Goal: Communication & Community: Answer question/provide support

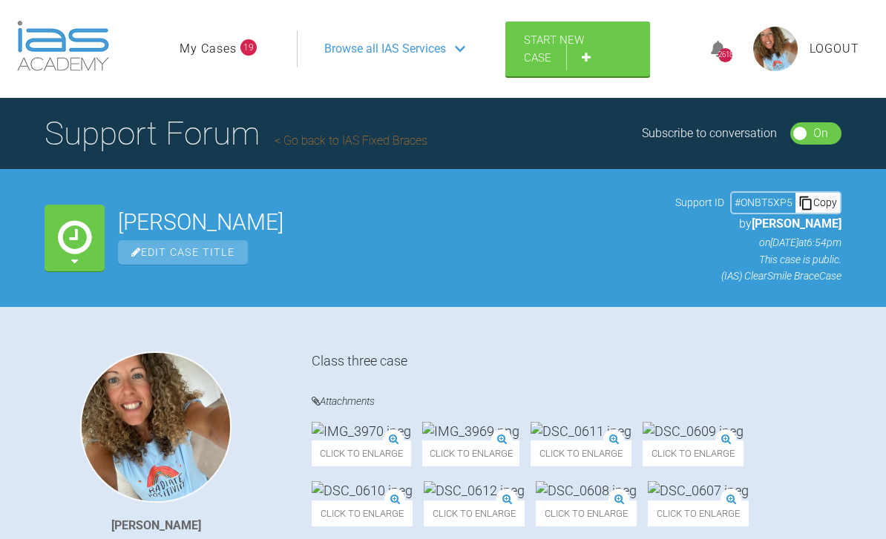
click at [399, 64] on div "Browse all IAS Services" at bounding box center [395, 48] width 168 height 37
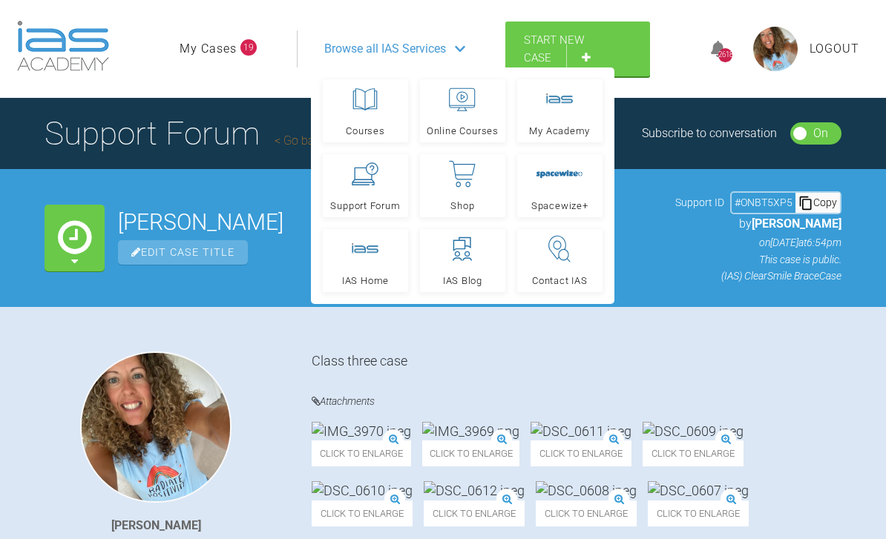
click at [376, 180] on icon at bounding box center [365, 173] width 27 height 23
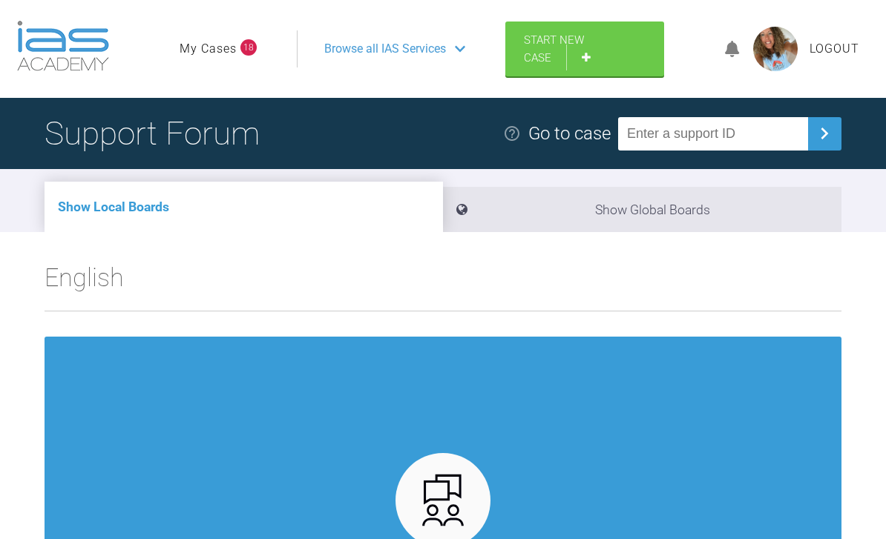
click at [225, 48] on link "My Cases" at bounding box center [208, 48] width 57 height 19
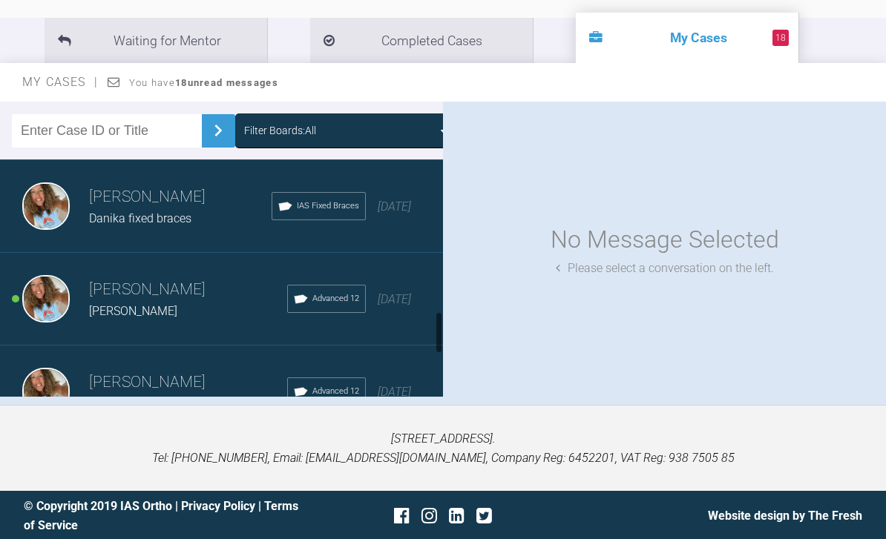
scroll to position [1023, 0]
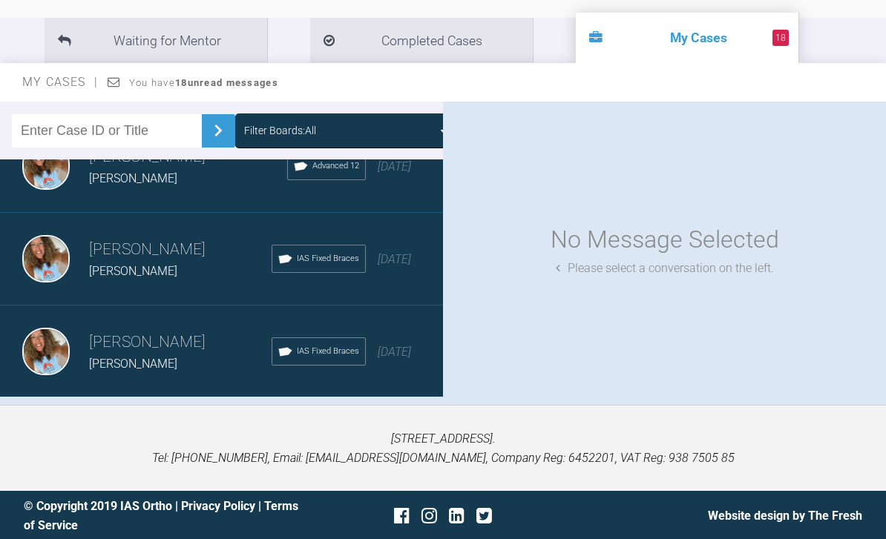
click at [358, 420] on div "Load more" at bounding box center [221, 421] width 443 height 46
click at [418, 427] on div "Load more" at bounding box center [221, 421] width 443 height 46
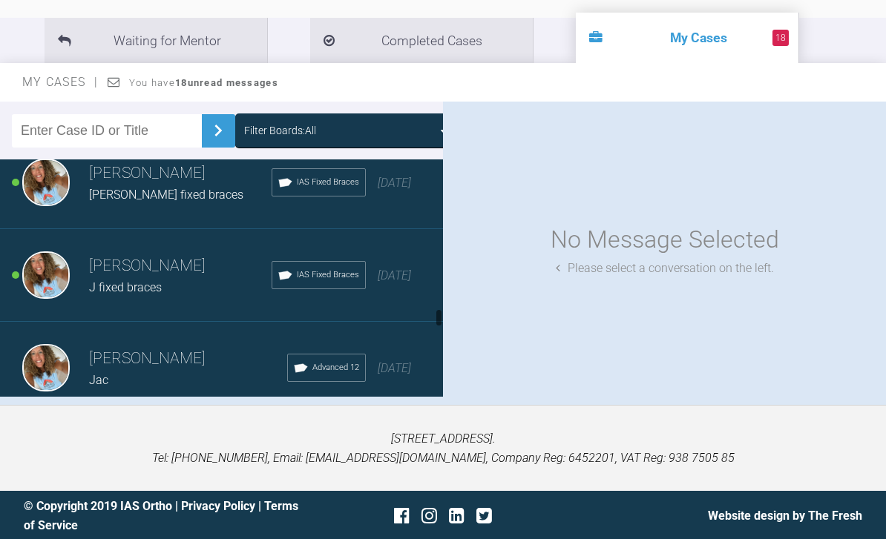
scroll to position [2990, 0]
click at [392, 191] on span "[DATE]" at bounding box center [394, 184] width 33 height 14
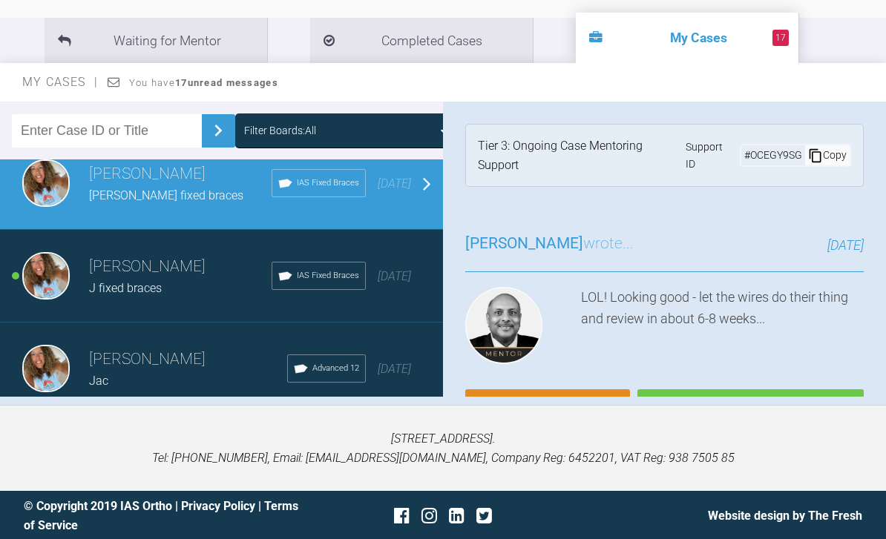
click at [395, 283] on span "[DATE]" at bounding box center [394, 276] width 33 height 14
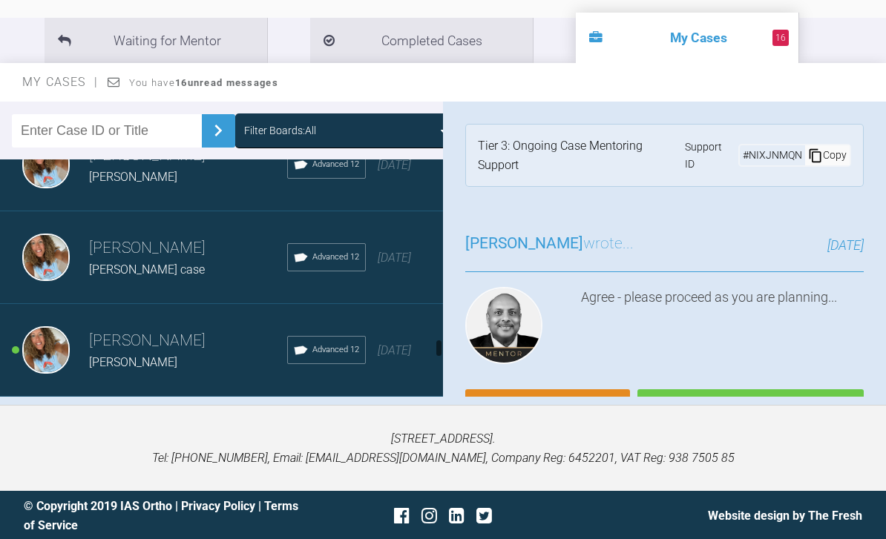
scroll to position [3689, 0]
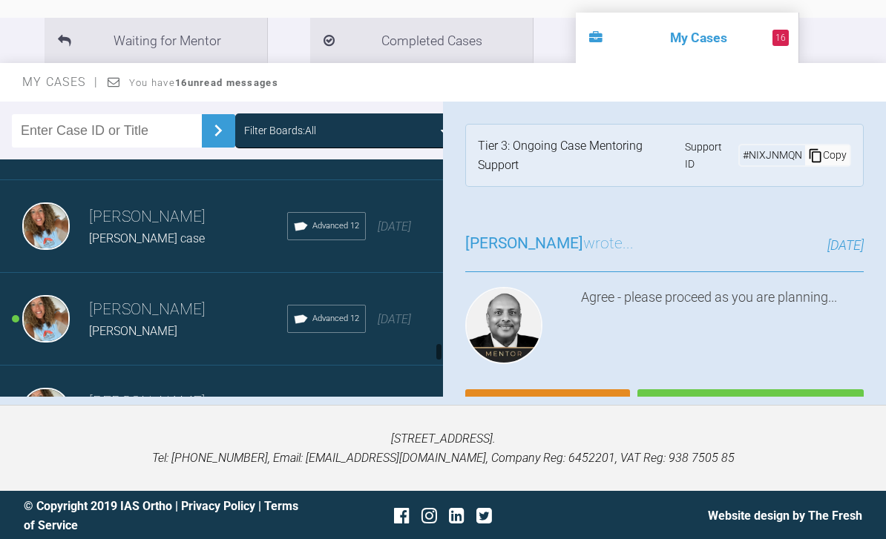
click at [402, 322] on span "[DATE]" at bounding box center [394, 319] width 33 height 14
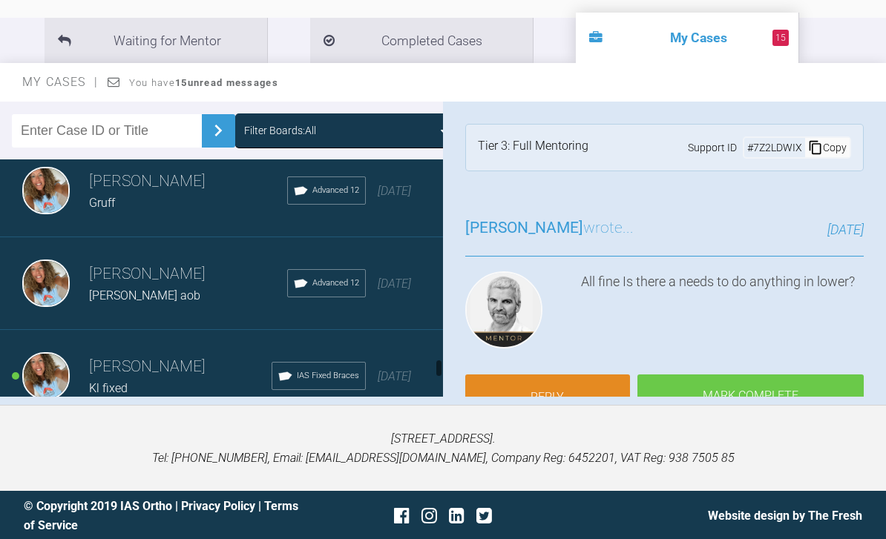
scroll to position [4021, 0]
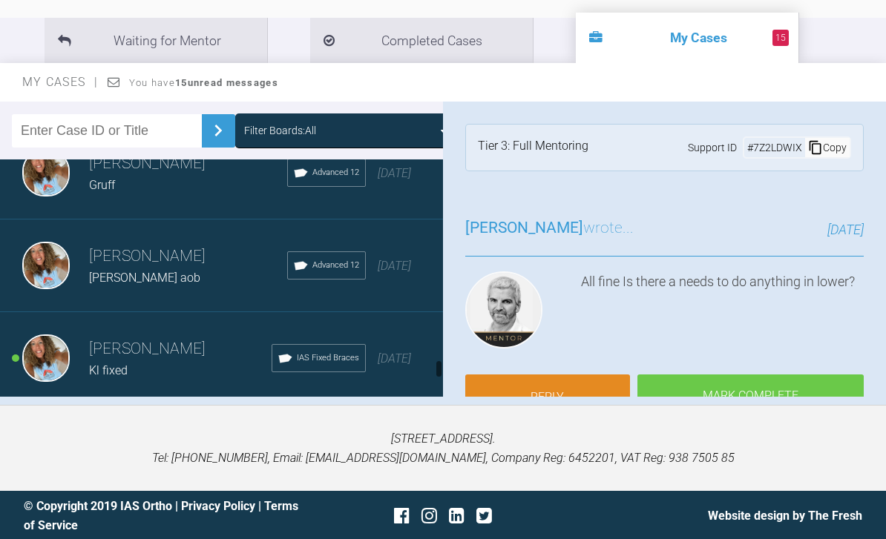
click at [398, 382] on div "[PERSON_NAME] [PERSON_NAME] fixed IAS Fixed Braces [DATE]" at bounding box center [221, 358] width 443 height 93
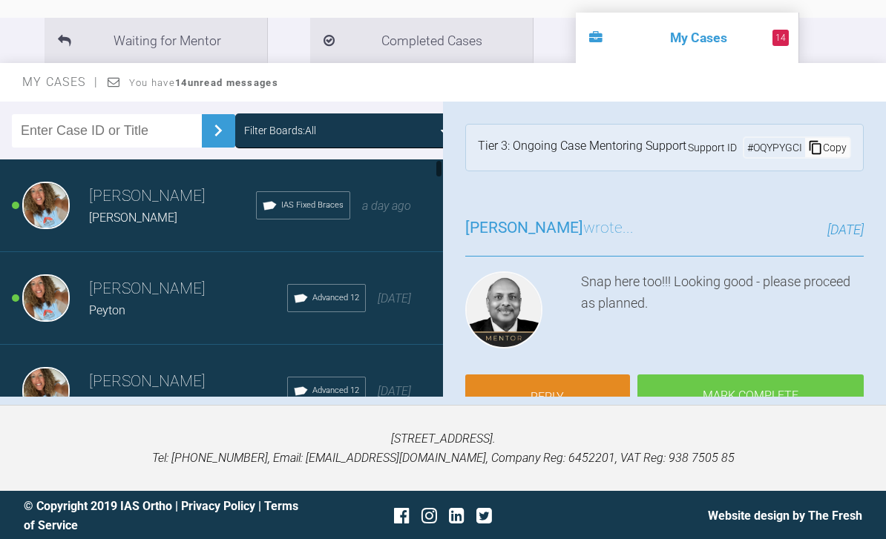
scroll to position [0, 0]
click at [385, 211] on span "a day ago" at bounding box center [386, 206] width 49 height 14
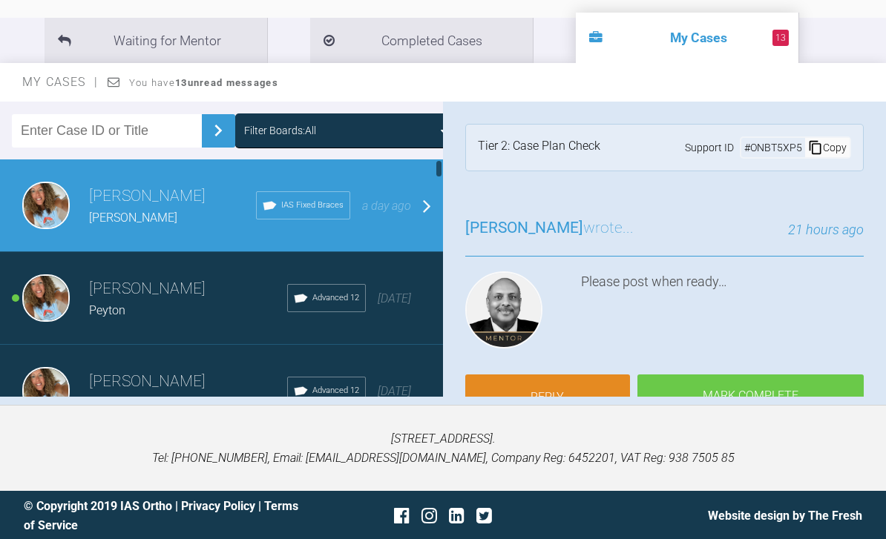
click at [378, 297] on span "[DATE]" at bounding box center [394, 299] width 33 height 14
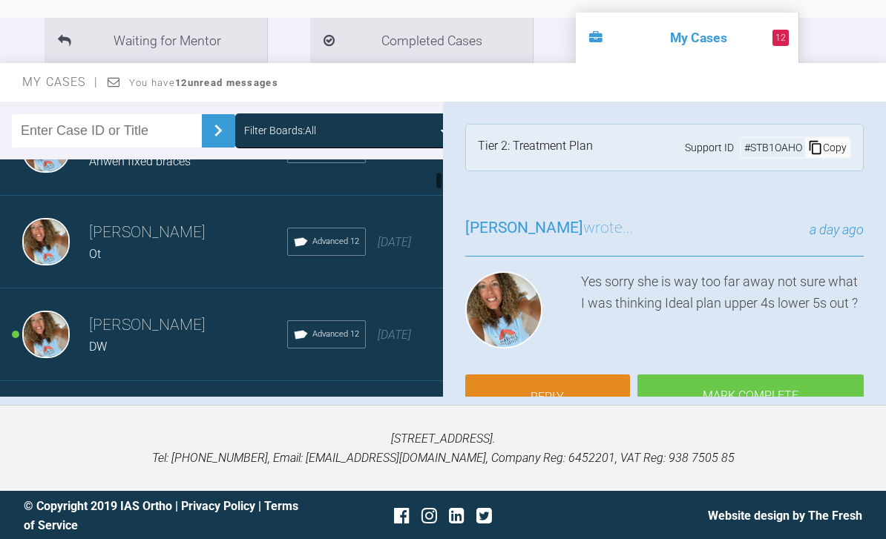
scroll to position [257, 0]
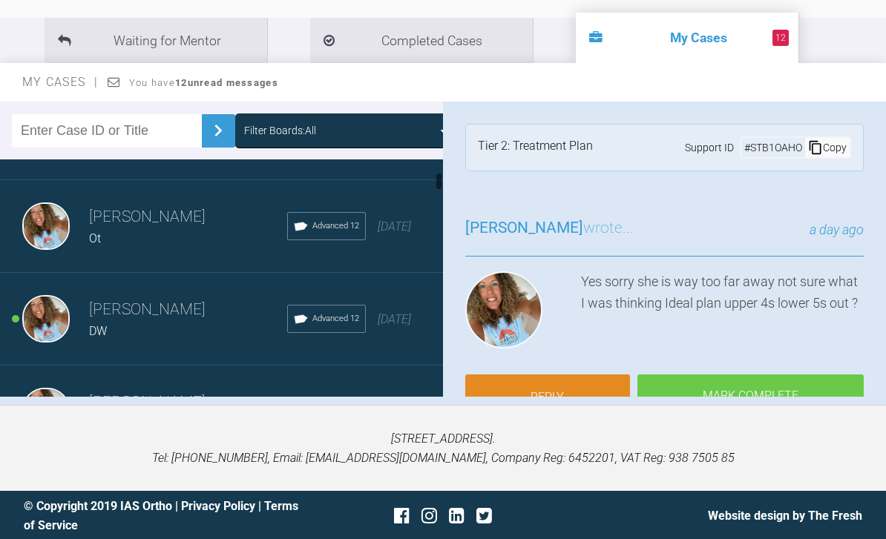
click at [388, 335] on div "[PERSON_NAME] DW Advanced 12 [DATE]" at bounding box center [221, 319] width 443 height 93
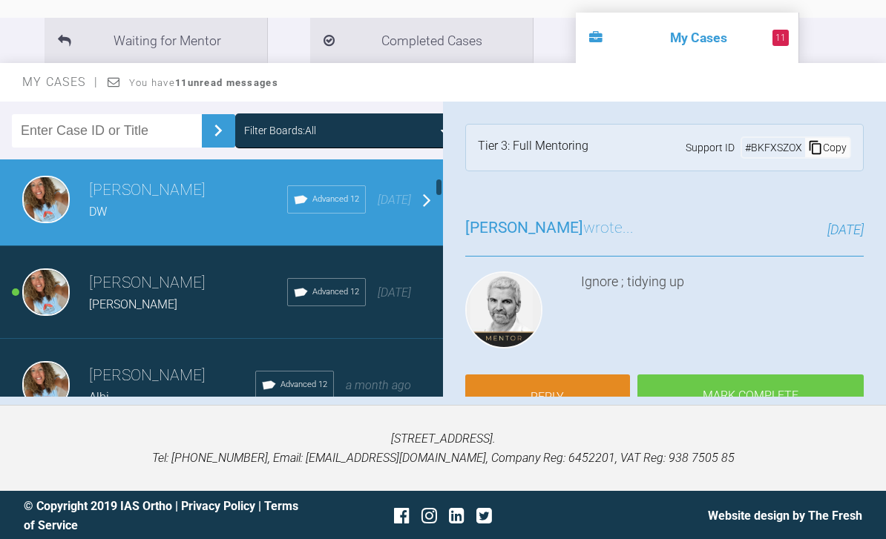
scroll to position [412, 0]
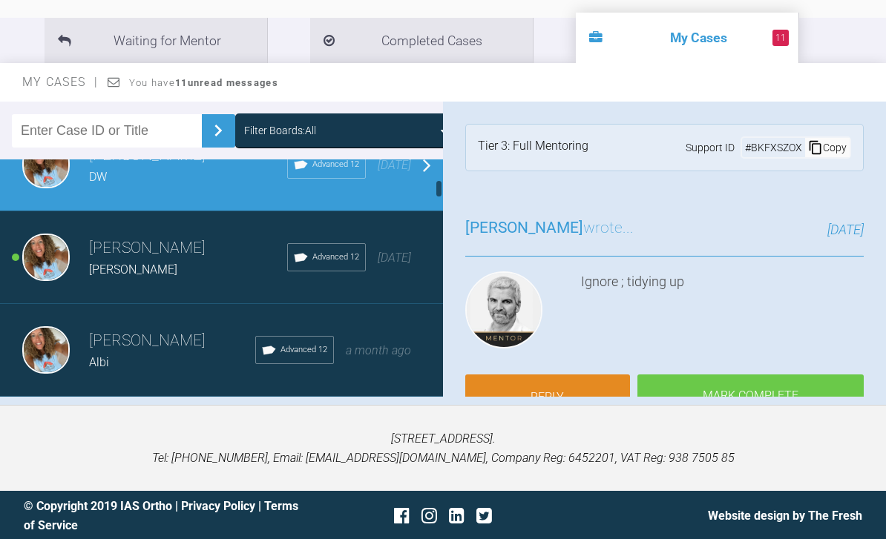
click at [399, 271] on div "[PERSON_NAME] Advanced 12 [DATE]" at bounding box center [221, 257] width 443 height 93
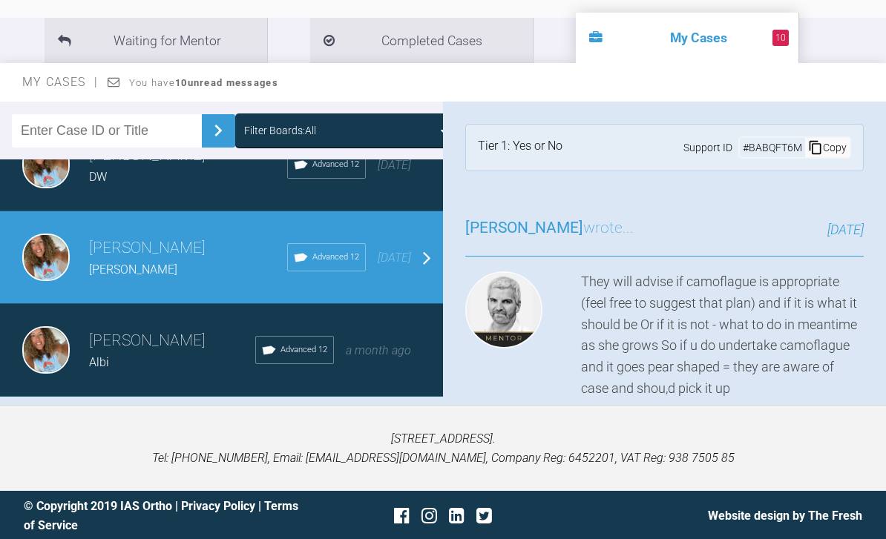
click at [391, 354] on span "a month ago" at bounding box center [378, 351] width 65 height 14
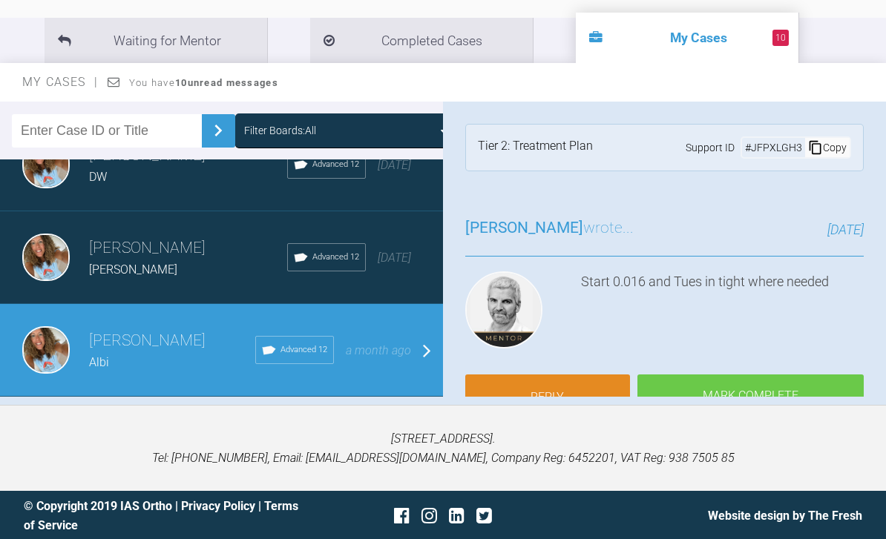
click at [554, 375] on link "Reply" at bounding box center [547, 398] width 165 height 46
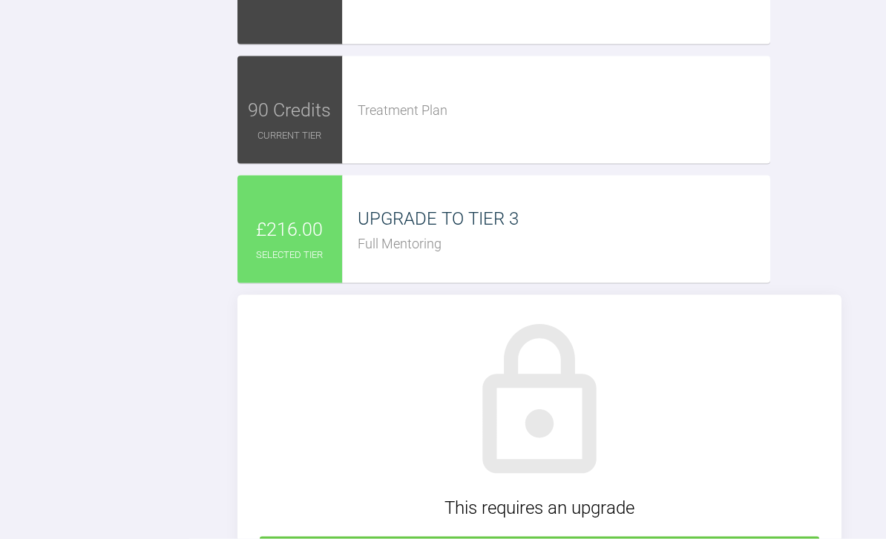
scroll to position [3236, 0]
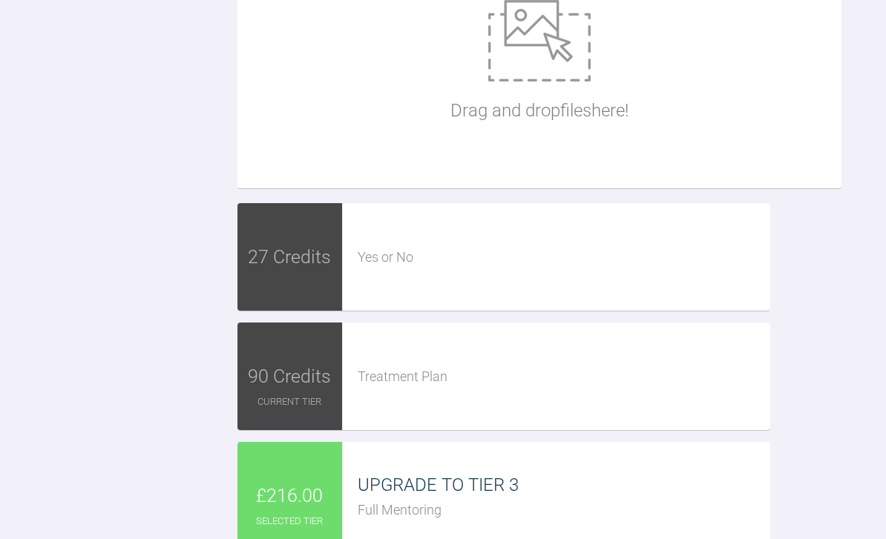
click at [530, 82] on img at bounding box center [539, 41] width 102 height 82
type input "C:\fakepath\DSC_0658.jpeg"
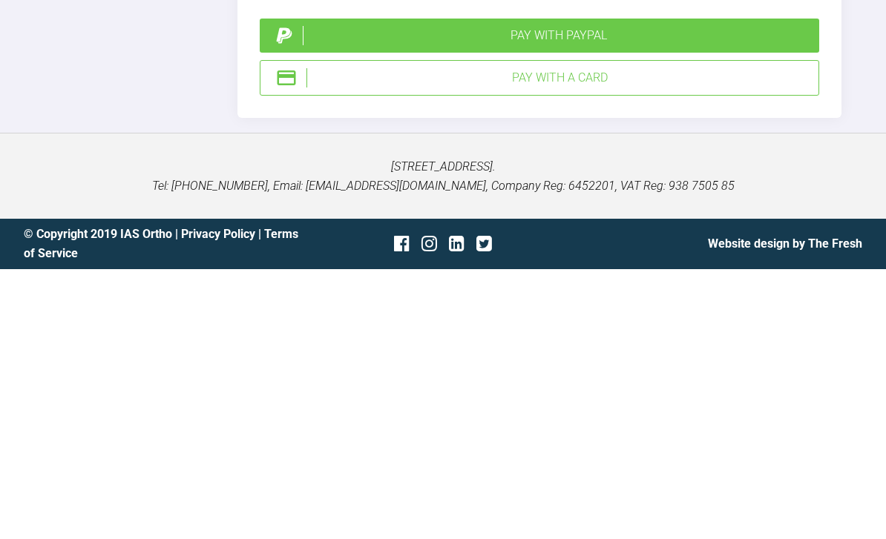
scroll to position [4487, 0]
type textarea "Hey [PERSON_NAME] up done 016 upper lower niti Rhodium plated mbt legend bracke…"
click at [605, 296] on div "Pay with PayPal" at bounding box center [558, 305] width 510 height 19
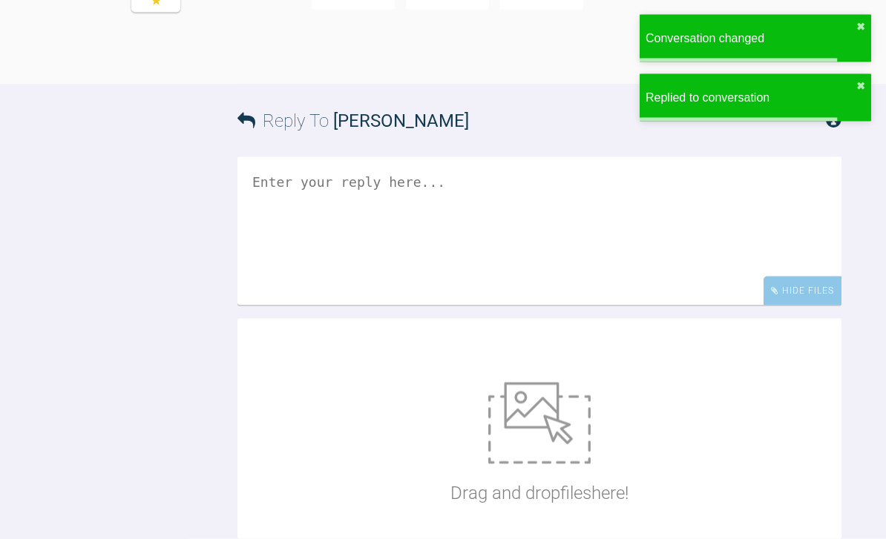
scroll to position [3426, 0]
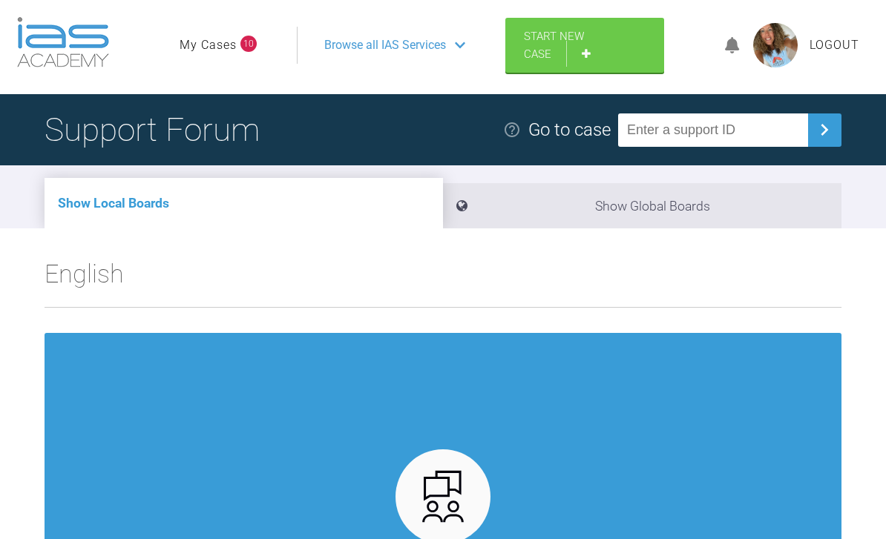
scroll to position [4, 0]
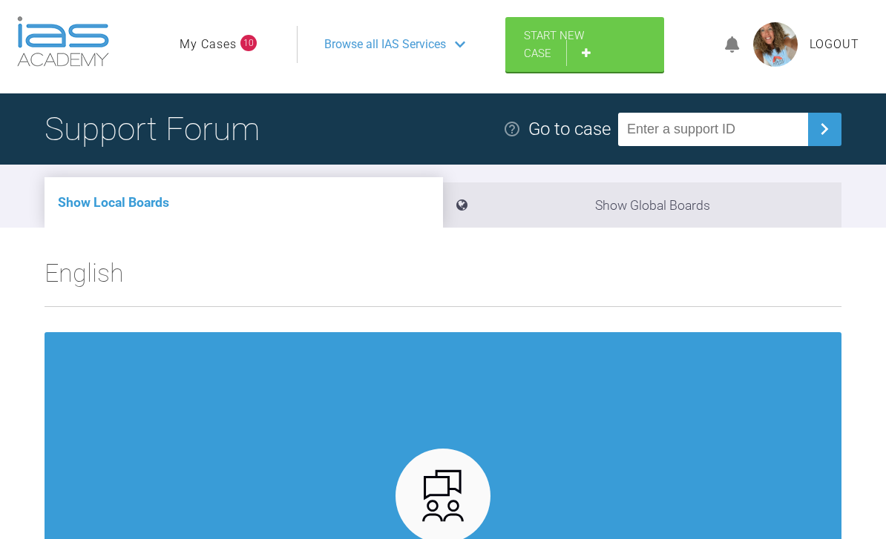
click at [229, 41] on link "My Cases" at bounding box center [208, 44] width 57 height 19
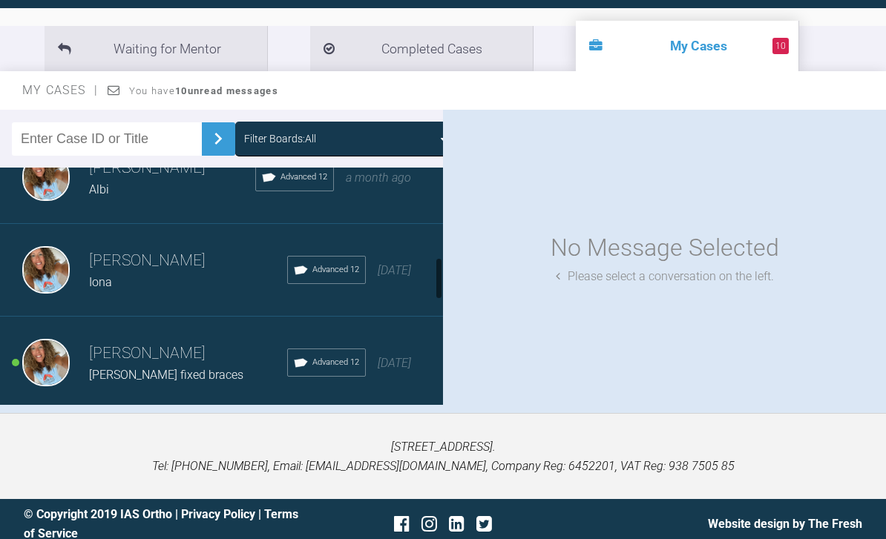
scroll to position [607, 0]
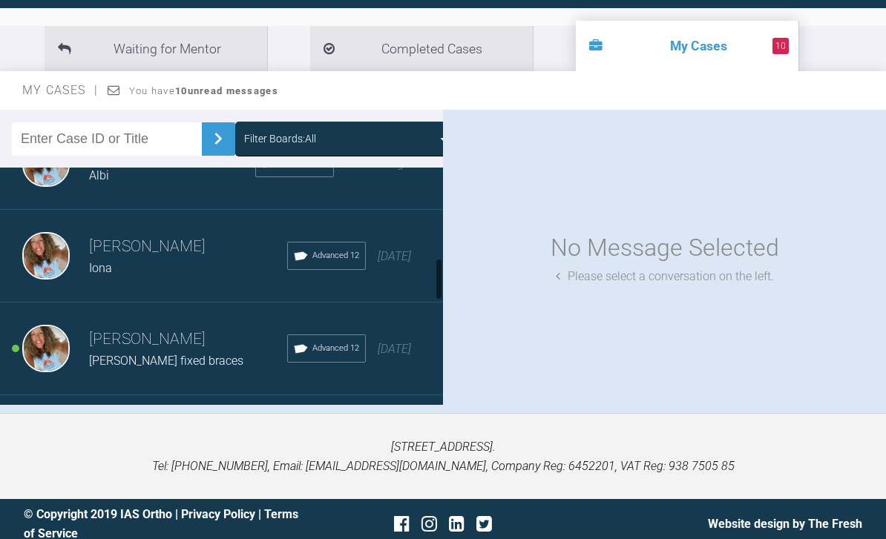
click at [397, 260] on span "[DATE]" at bounding box center [394, 256] width 33 height 14
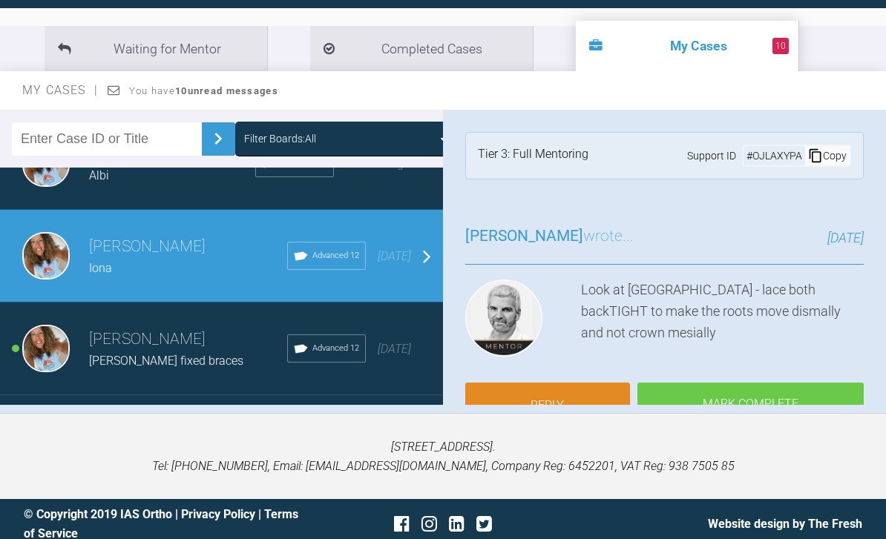
click at [574, 383] on link "Reply" at bounding box center [547, 406] width 165 height 46
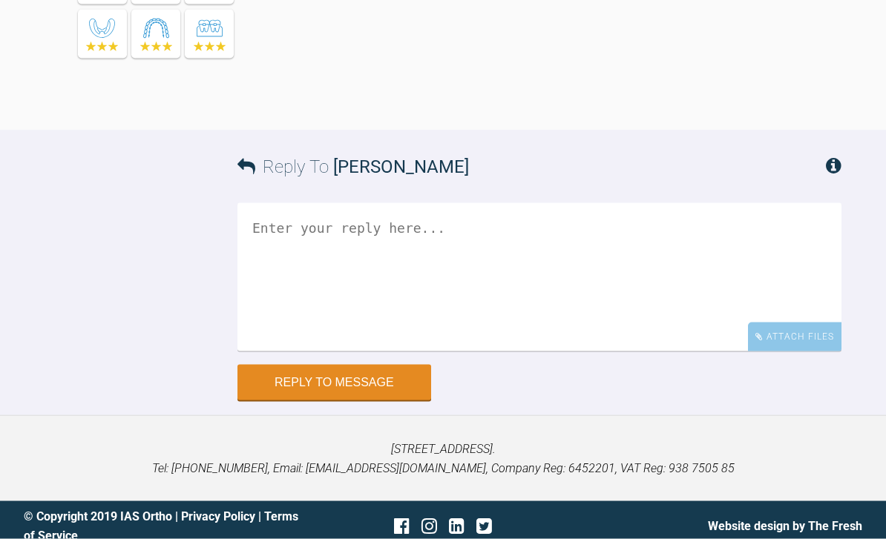
scroll to position [3679, 0]
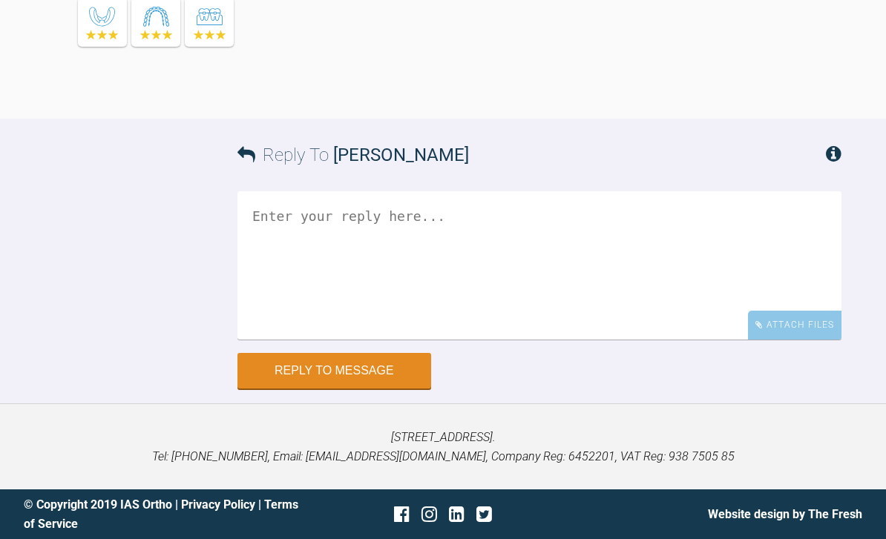
click at [805, 340] on div "Attach Files" at bounding box center [794, 325] width 93 height 29
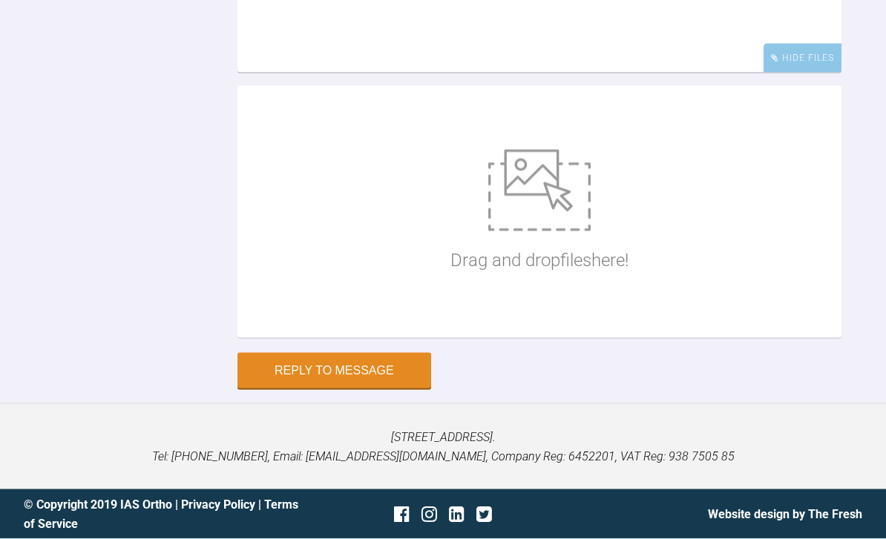
scroll to position [3889, 0]
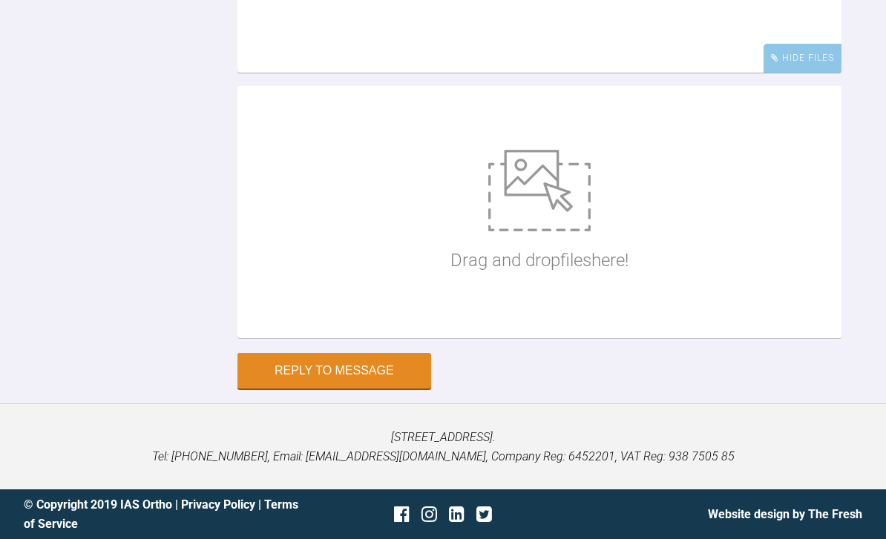
click at [550, 231] on img at bounding box center [539, 191] width 102 height 82
type input "C:\fakepath\DSC_0316.jpeg"
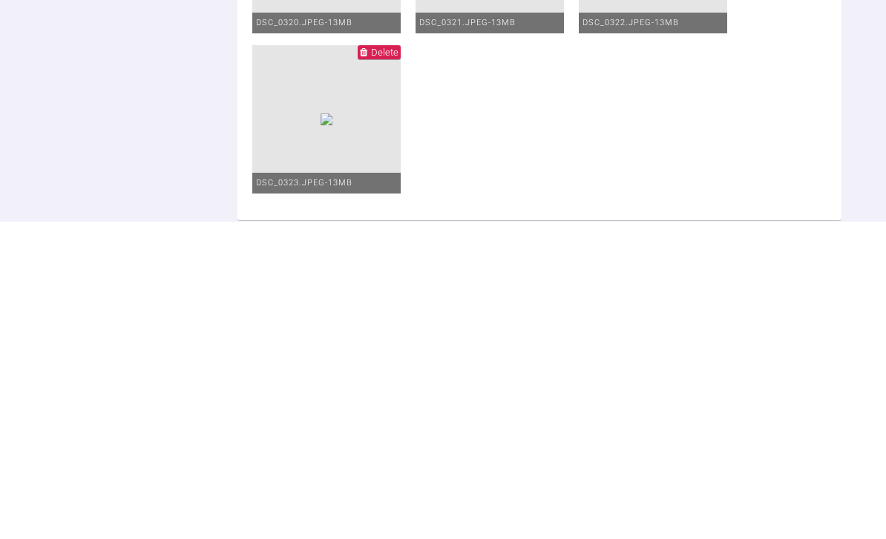
scroll to position [3907, 0]
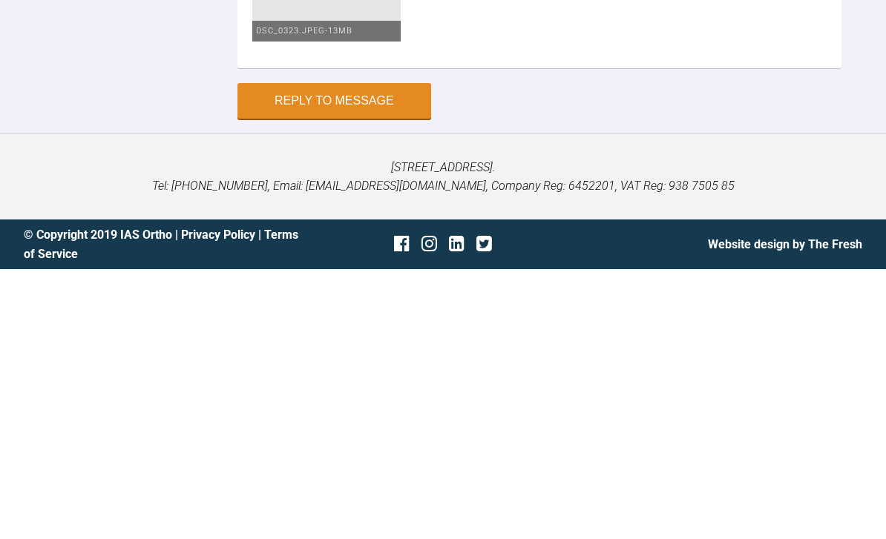
type textarea "Bond up for Iona Upper lower legend ss brackets 012 niti upper lower Review 6 w…"
click at [366, 353] on button "Reply to Message" at bounding box center [334, 371] width 194 height 36
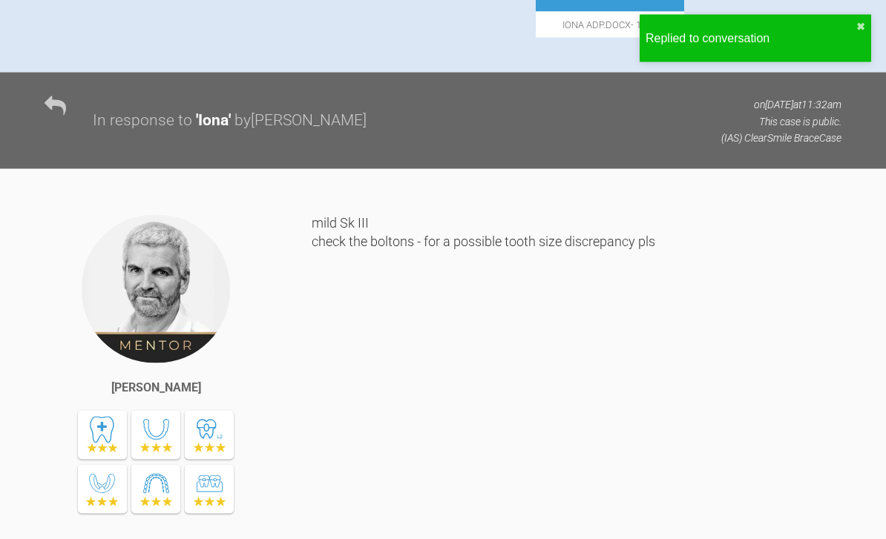
scroll to position [0, 0]
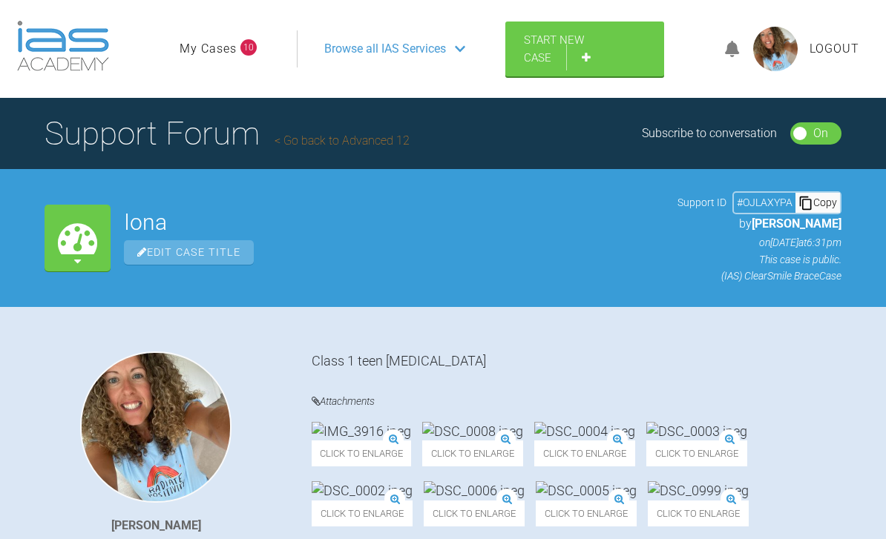
click at [231, 42] on link "My Cases" at bounding box center [208, 48] width 57 height 19
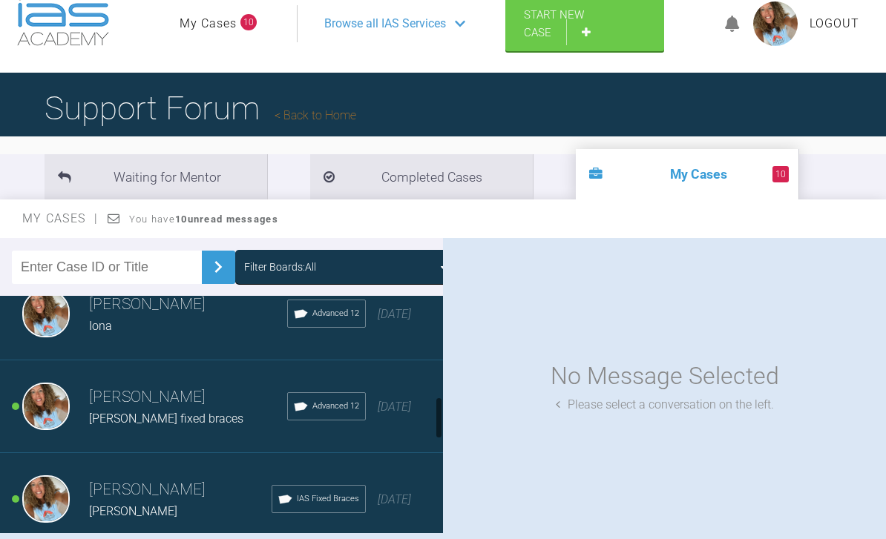
scroll to position [678, 0]
click at [411, 404] on div "Rebecca Lynne Williams Sophie greenman fixed braces Advanced 12 2 months ago" at bounding box center [221, 406] width 443 height 93
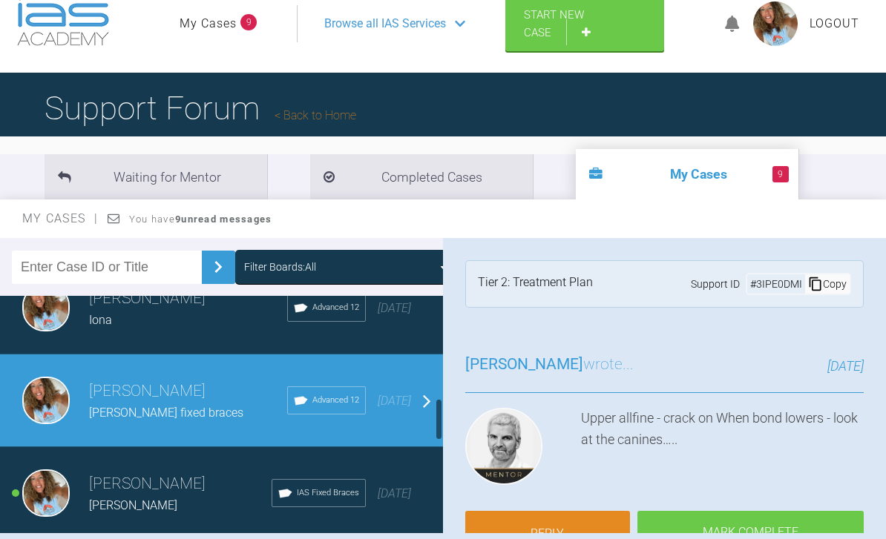
scroll to position [684, 0]
click at [388, 484] on div "[DATE]" at bounding box center [394, 493] width 33 height 19
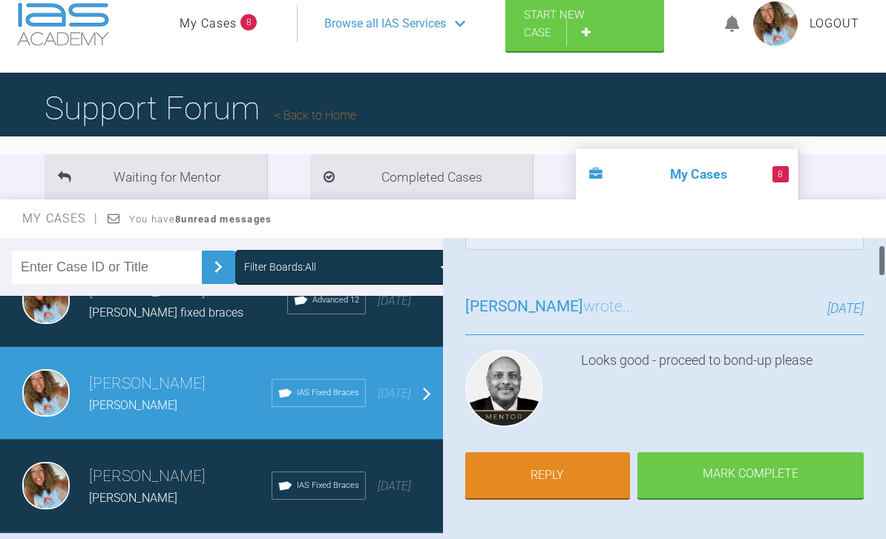
scroll to position [75, 0]
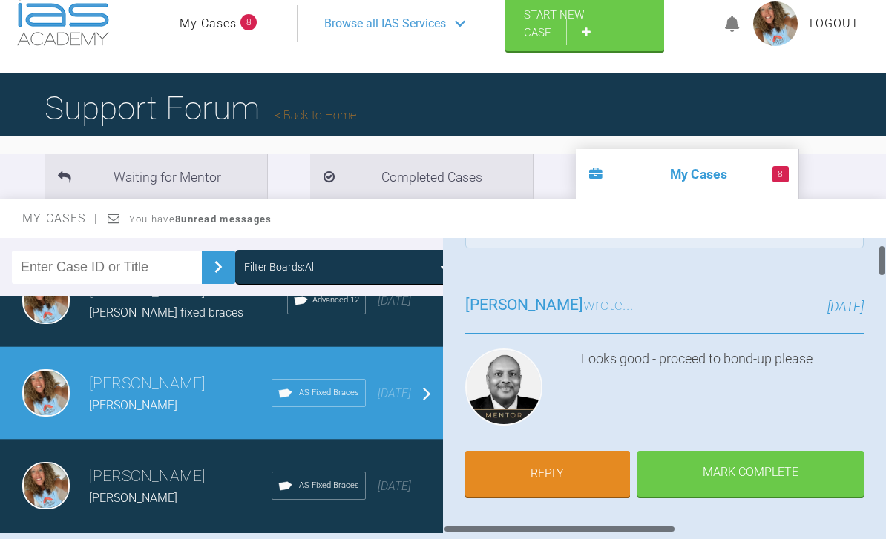
click at [553, 451] on link "Reply" at bounding box center [547, 474] width 165 height 46
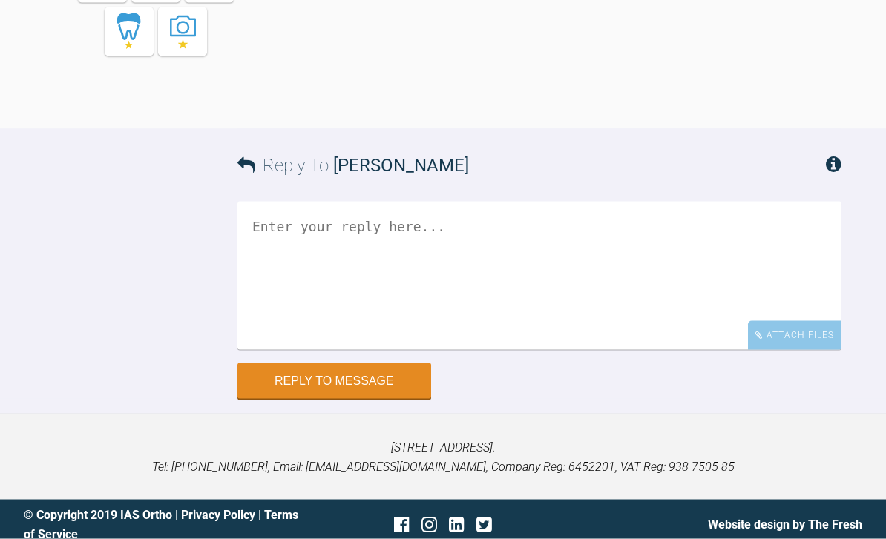
scroll to position [5340, 0]
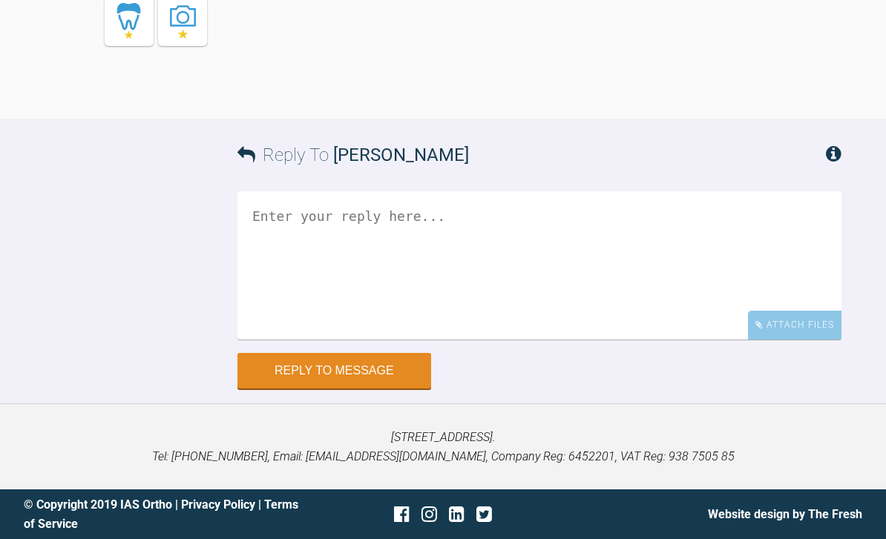
click at [791, 340] on div "Attach Files" at bounding box center [794, 325] width 93 height 29
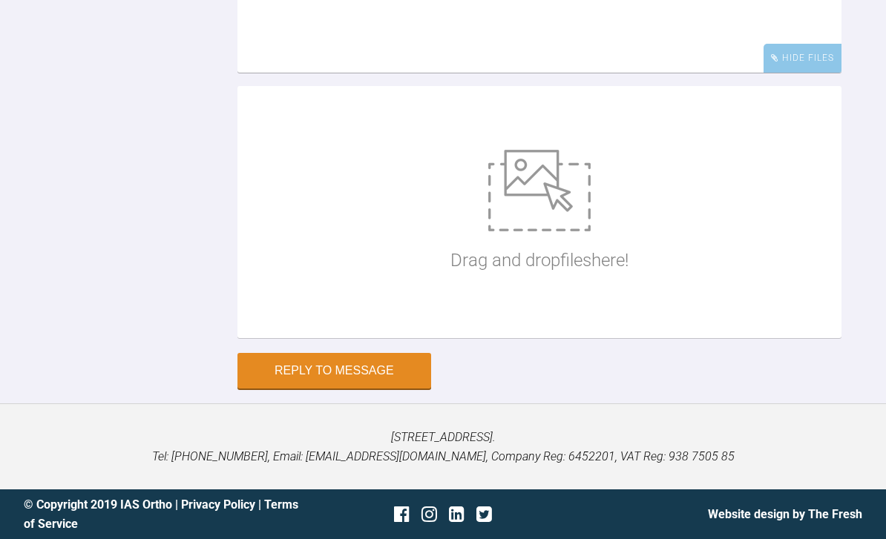
click at [550, 231] on img at bounding box center [539, 191] width 102 height 82
type input "C:\fakepath\DSC_0436.jpeg"
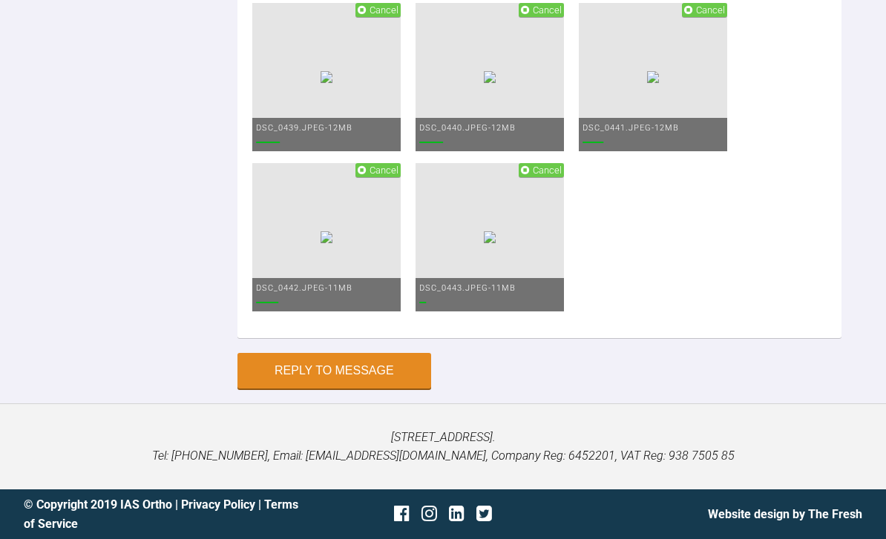
scroll to position [5420, 0]
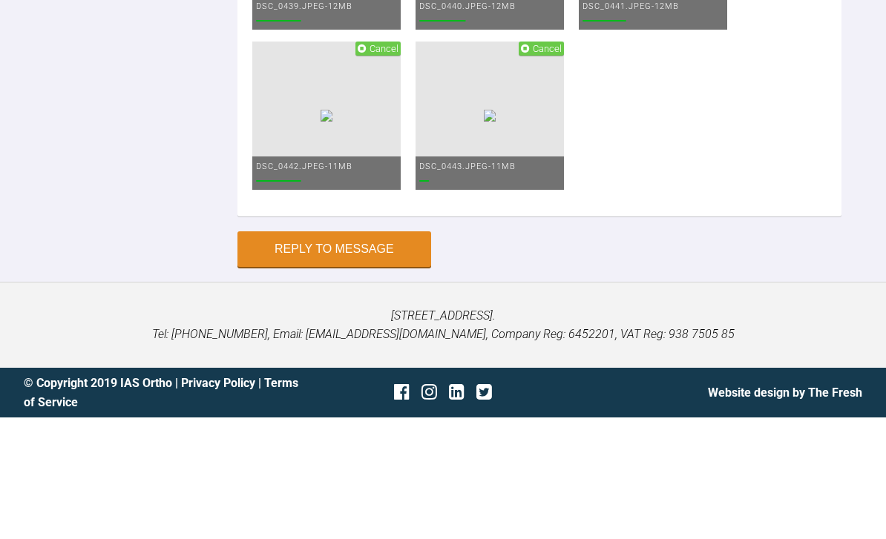
type textarea "P"
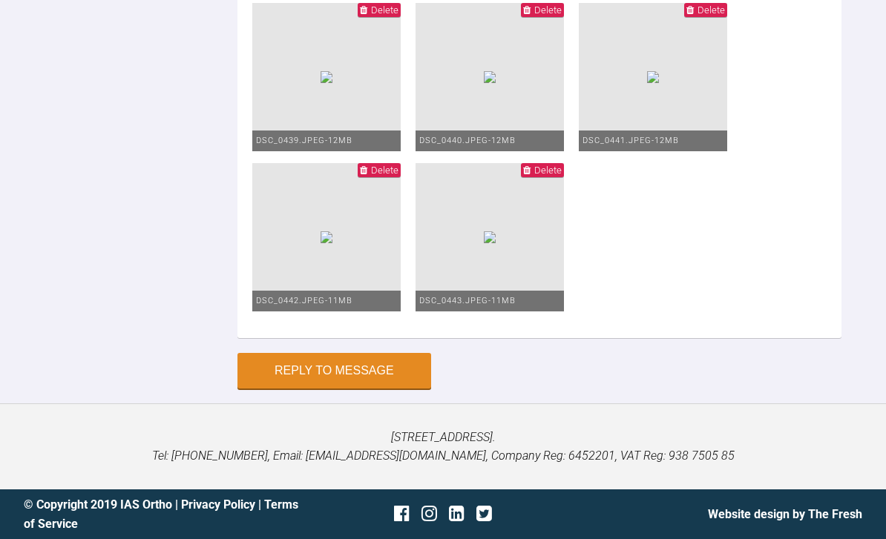
type textarea "Hello Patrick bond up clarity mbt 012 niti"
